Goal: Information Seeking & Learning: Learn about a topic

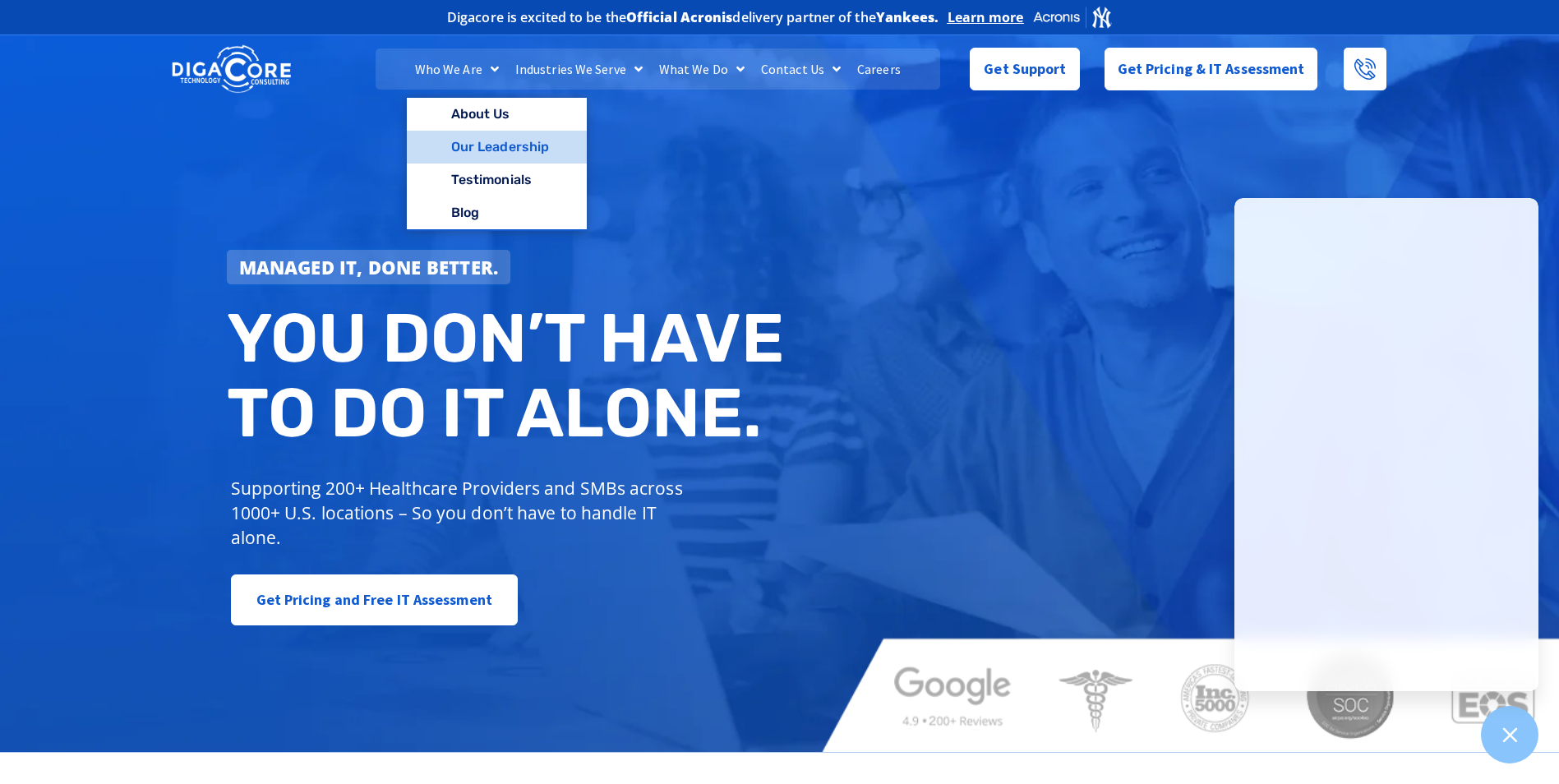
click at [486, 138] on link "Our Leadership" at bounding box center [496, 147] width 180 height 33
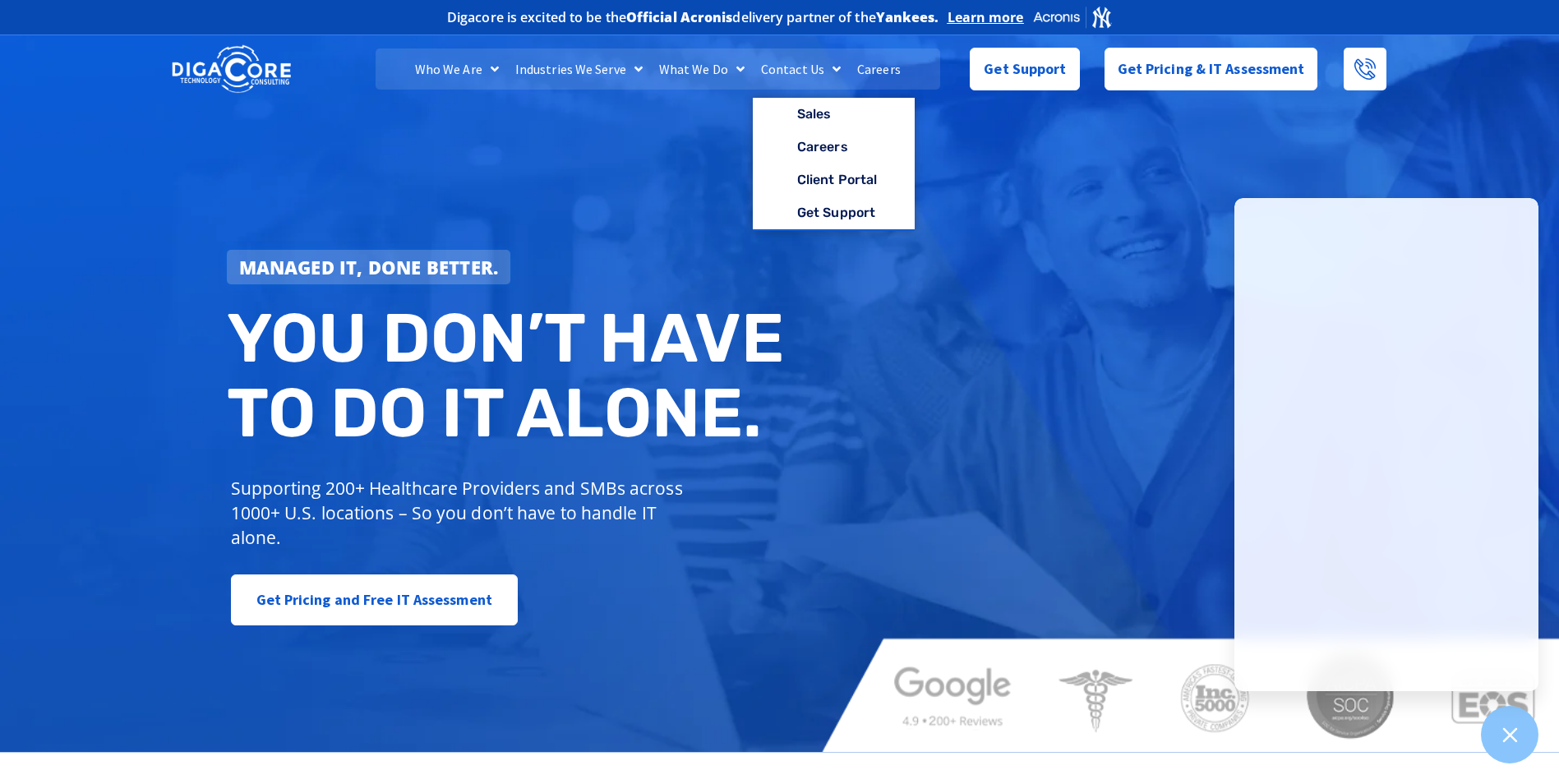
click at [881, 65] on link "Careers" at bounding box center [879, 70] width 60 height 41
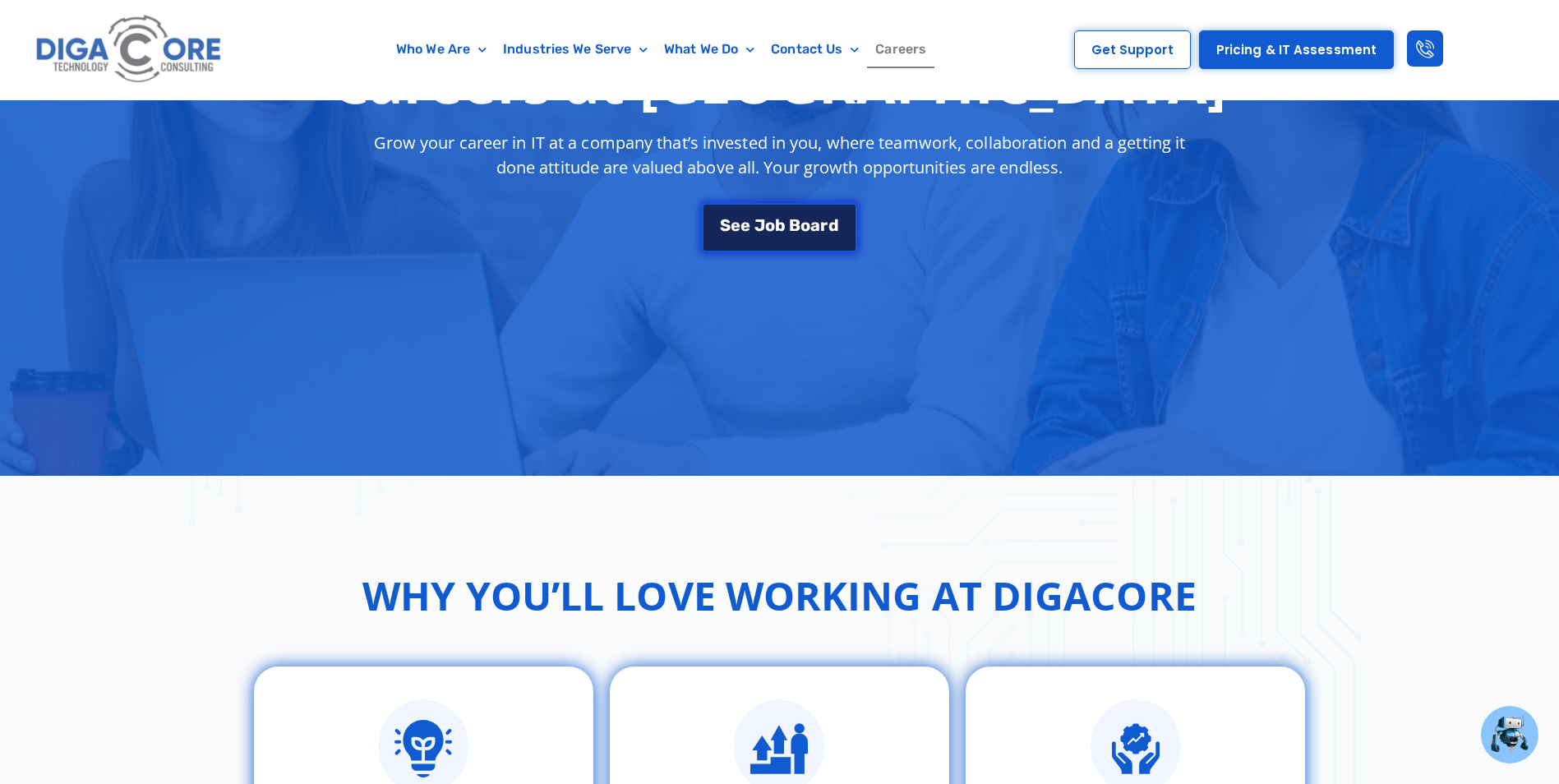
click at [740, 231] on span "e" at bounding box center [745, 225] width 10 height 17
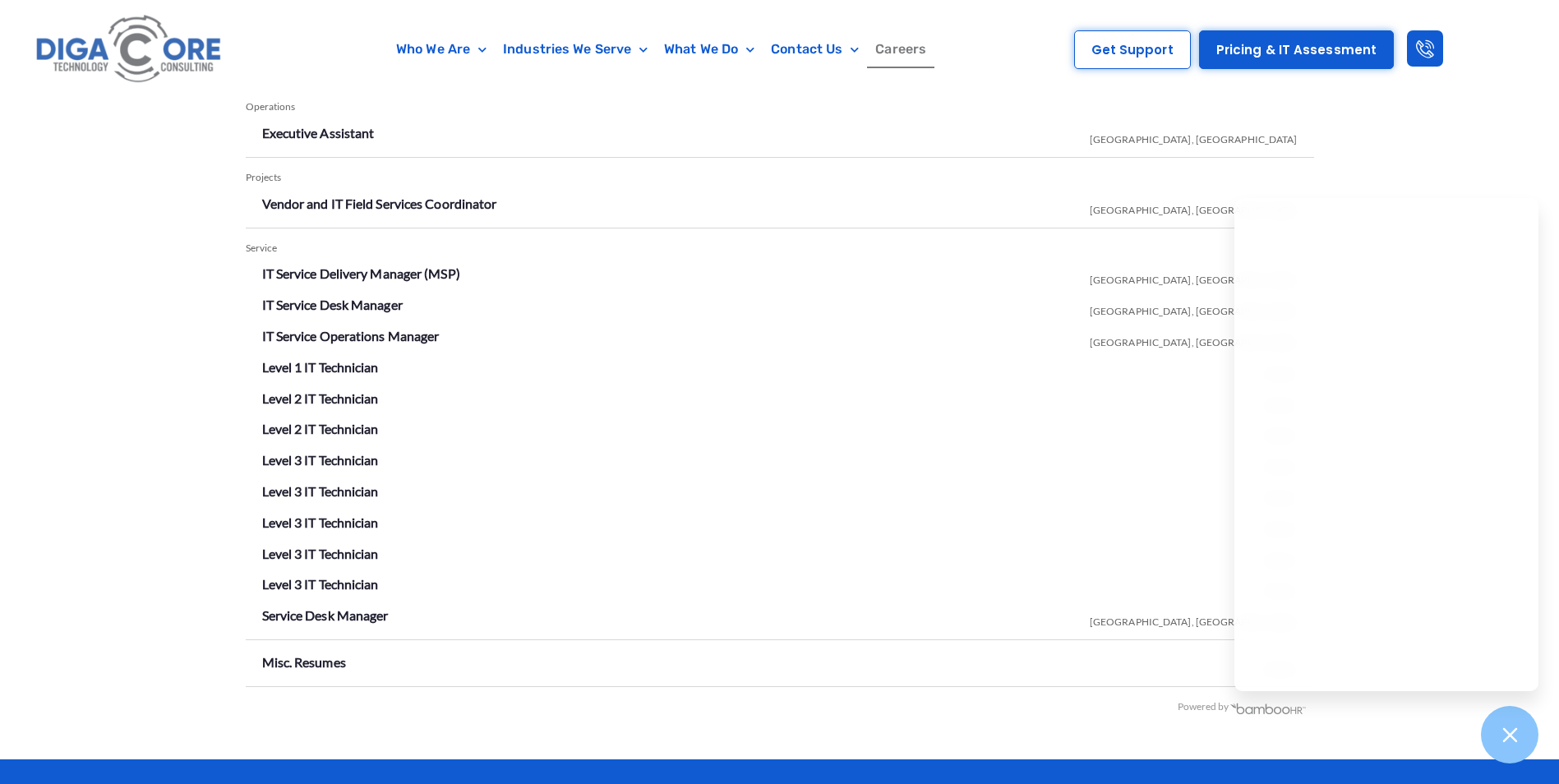
scroll to position [2976, 0]
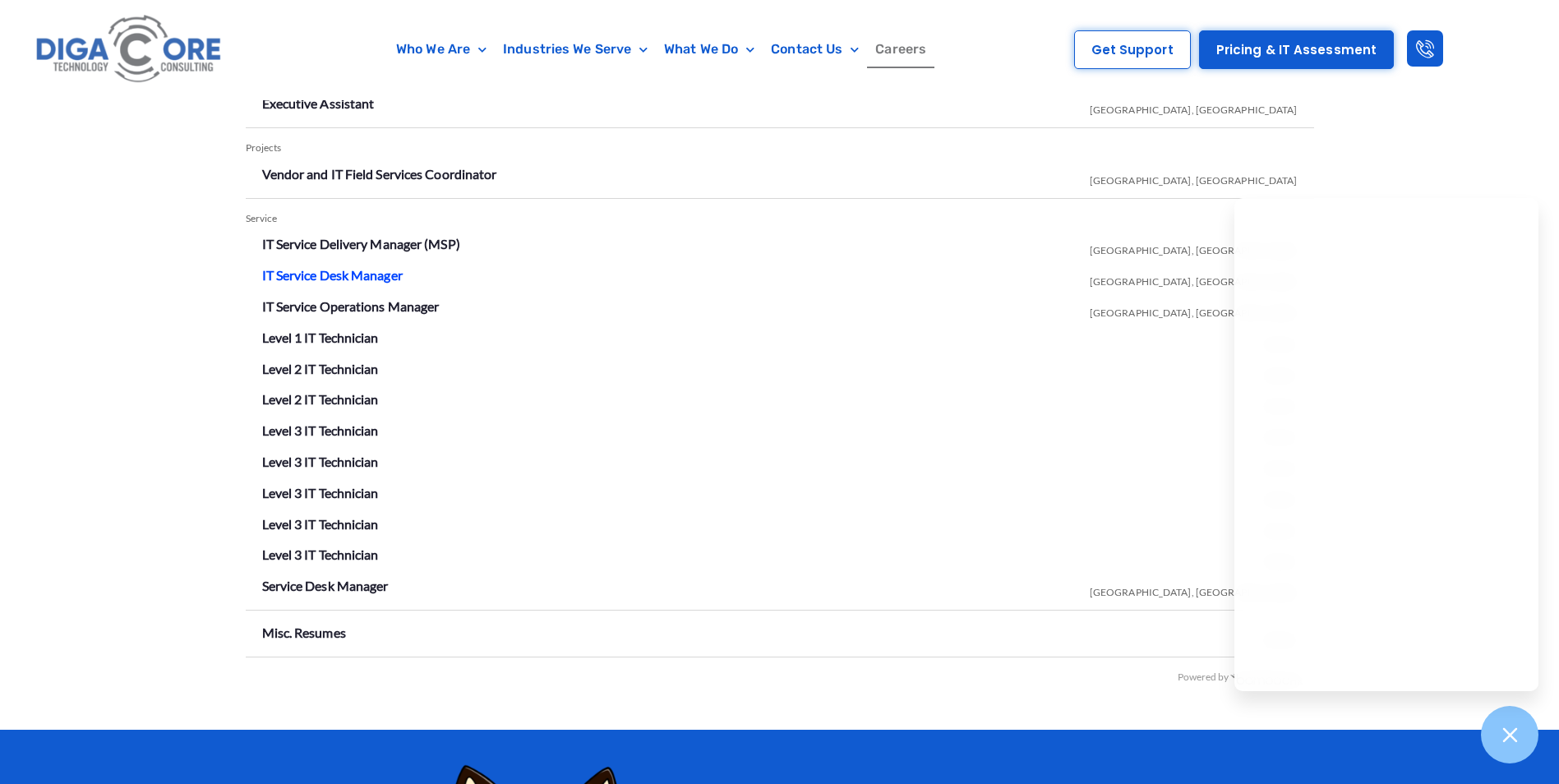
click at [367, 276] on link "IT Service Desk Manager" at bounding box center [333, 275] width 141 height 16
